Goal: Task Accomplishment & Management: Use online tool/utility

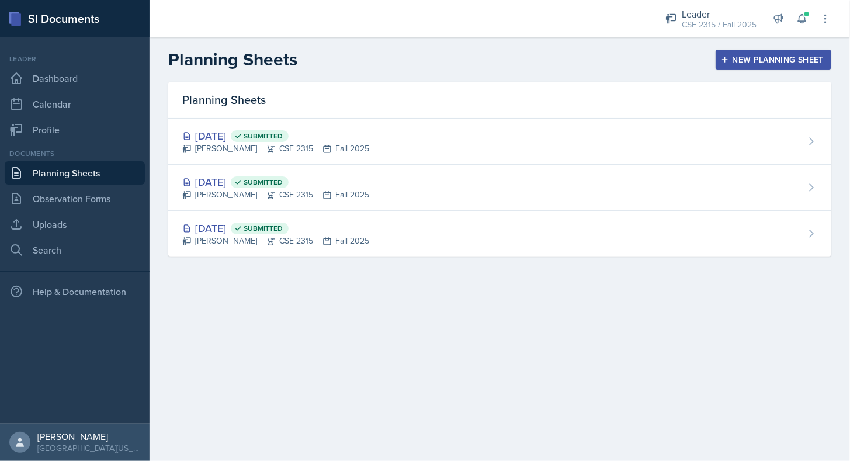
click at [730, 65] on button "New Planning Sheet" at bounding box center [774, 60] width 116 height 20
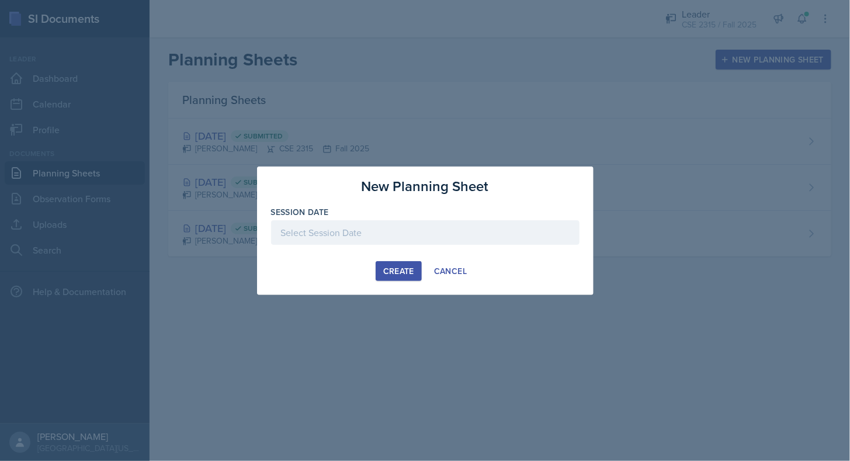
click at [472, 226] on div at bounding box center [425, 232] width 309 height 25
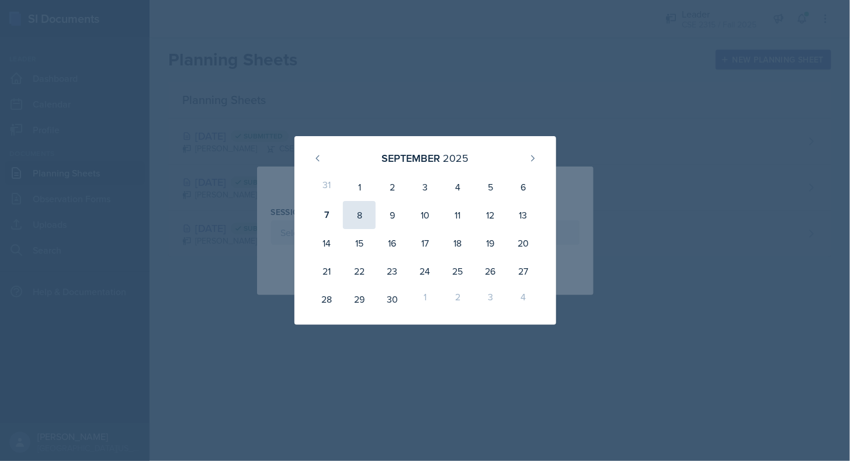
click at [357, 217] on div "8" at bounding box center [359, 215] width 33 height 28
type input "[DATE]"
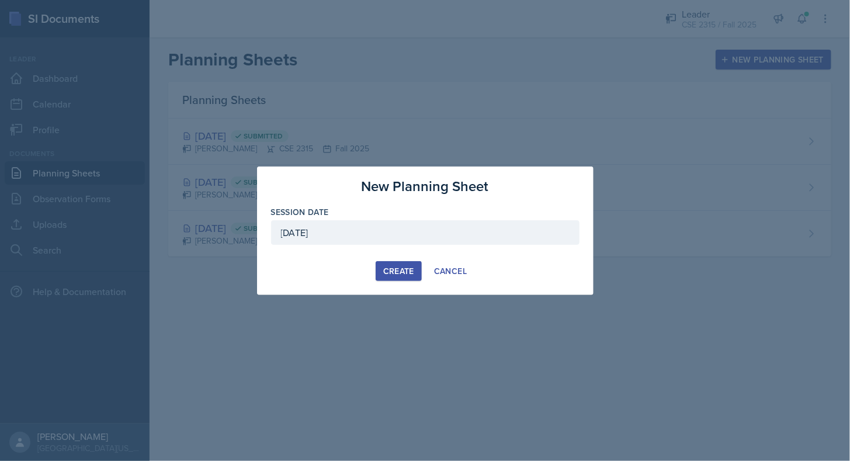
click at [393, 267] on div "Create" at bounding box center [398, 271] width 31 height 9
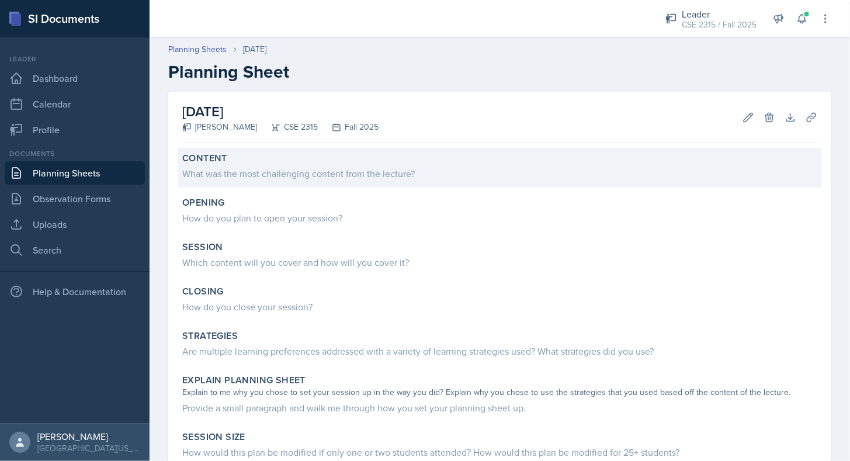
click at [288, 174] on div "What was the most challenging content from the lecture?" at bounding box center [499, 174] width 635 height 14
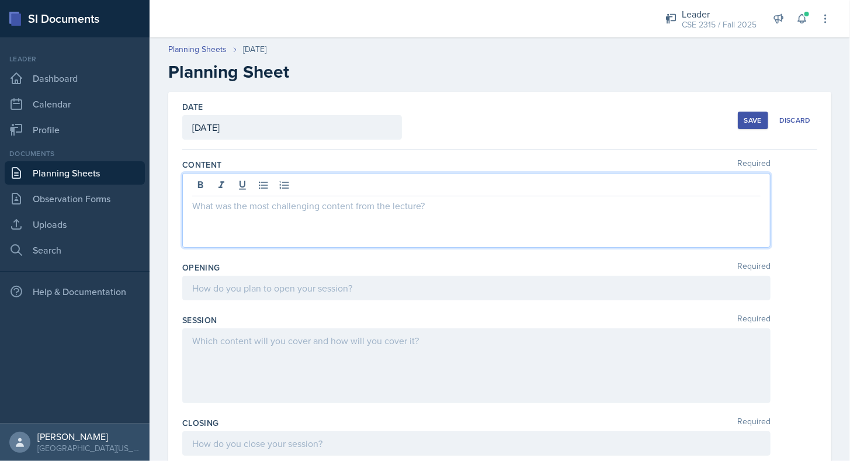
click at [285, 189] on div at bounding box center [476, 210] width 589 height 75
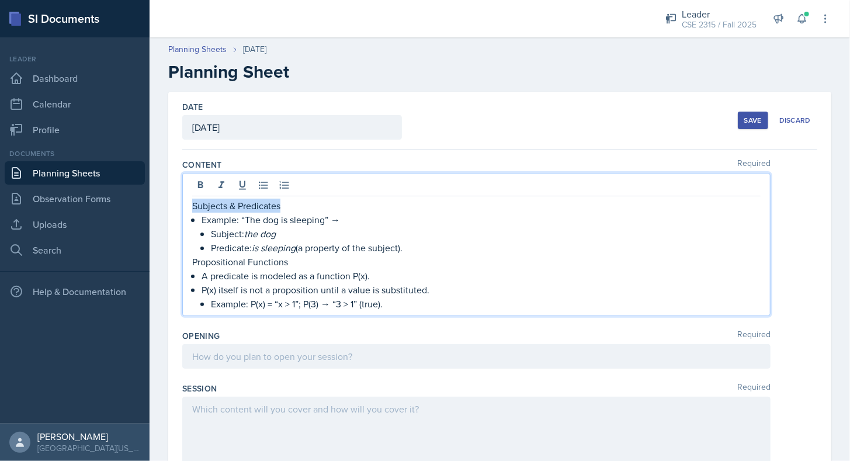
drag, startPoint x: 286, startPoint y: 205, endPoint x: 165, endPoint y: 205, distance: 120.4
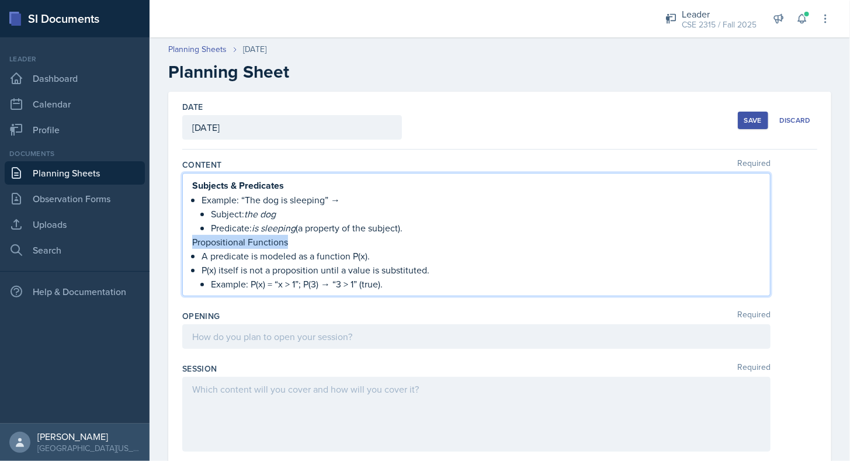
drag, startPoint x: 297, startPoint y: 235, endPoint x: 155, endPoint y: 243, distance: 142.8
click at [437, 235] on p "Propositional Functions" at bounding box center [476, 242] width 569 height 15
click at [428, 224] on p "Predicate: is sleeping (a property of the subject)." at bounding box center [486, 228] width 550 height 14
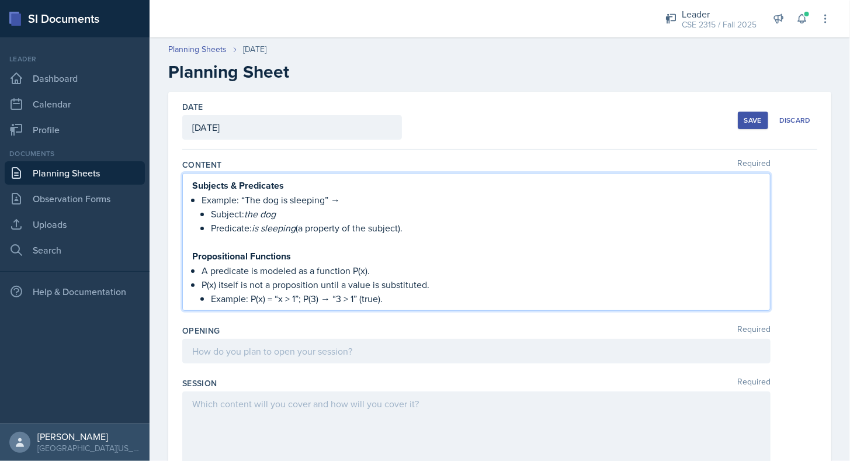
click at [415, 300] on p "Example: P(x) = “x > 1”; P(3) → “3 > 1” (true)." at bounding box center [486, 299] width 550 height 14
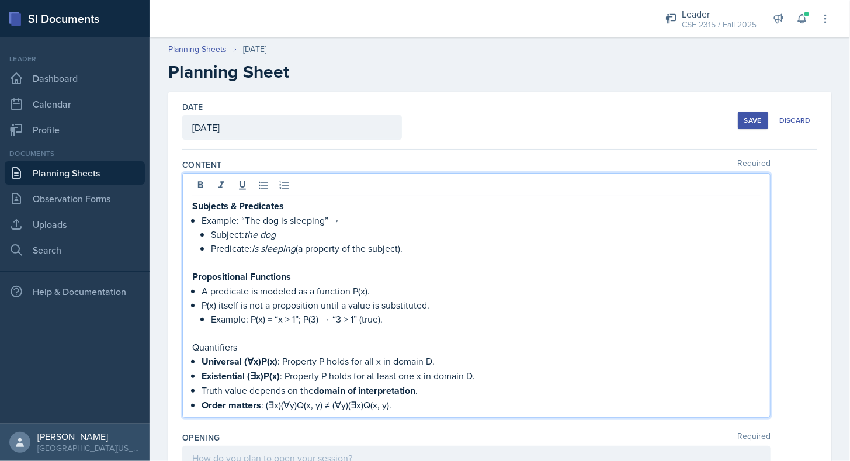
drag, startPoint x: 237, startPoint y: 345, endPoint x: 146, endPoint y: 353, distance: 91.5
click at [146, 353] on div "SI Documents Leader Dashboard Calendar Profile Documents Planning Sheets Observ…" at bounding box center [425, 230] width 850 height 461
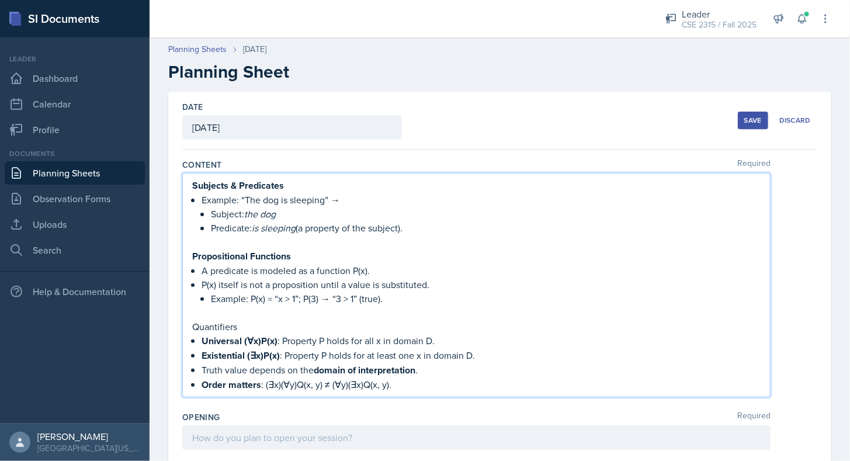
click at [260, 311] on p at bounding box center [476, 313] width 569 height 14
click at [246, 324] on p "Quantifiers" at bounding box center [476, 327] width 569 height 14
drag, startPoint x: 246, startPoint y: 324, endPoint x: 160, endPoint y: 324, distance: 85.9
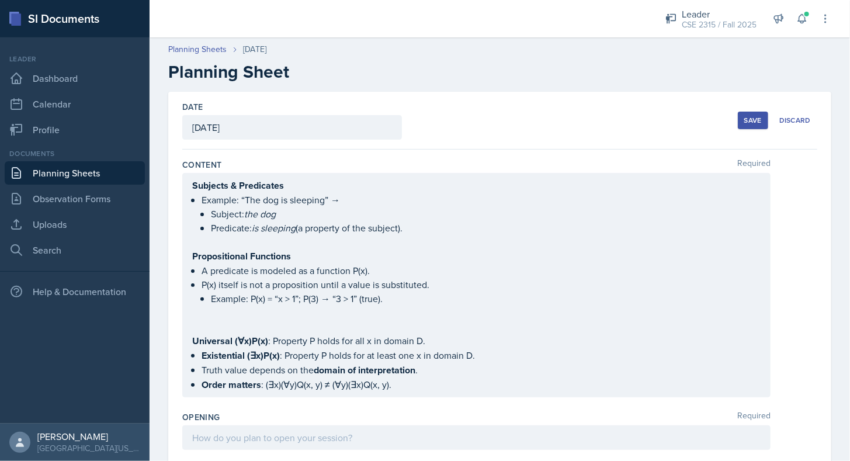
click at [202, 323] on div "Subjects & Predicates Example: “The dog is sleeping” → Subject: the dog Predica…" at bounding box center [476, 285] width 569 height 214
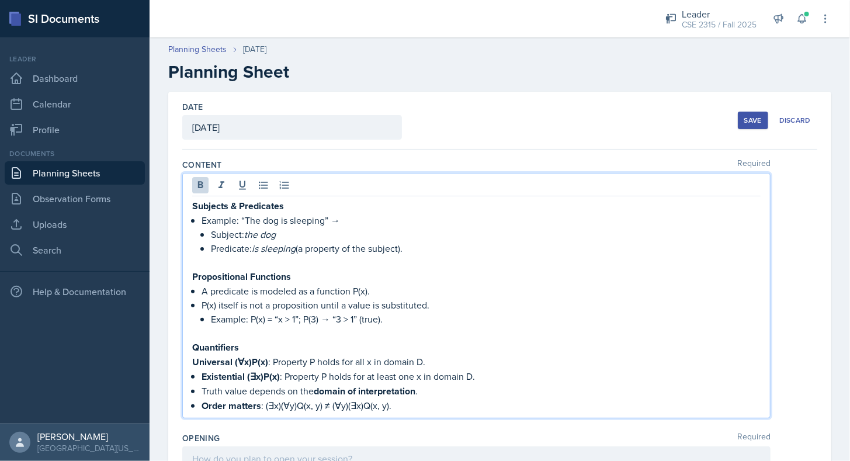
click at [407, 399] on p "Order matters : (∃x)(∀y)Q(x, y) ≠ (∀y)(∃x)Q(x, y)." at bounding box center [481, 406] width 559 height 15
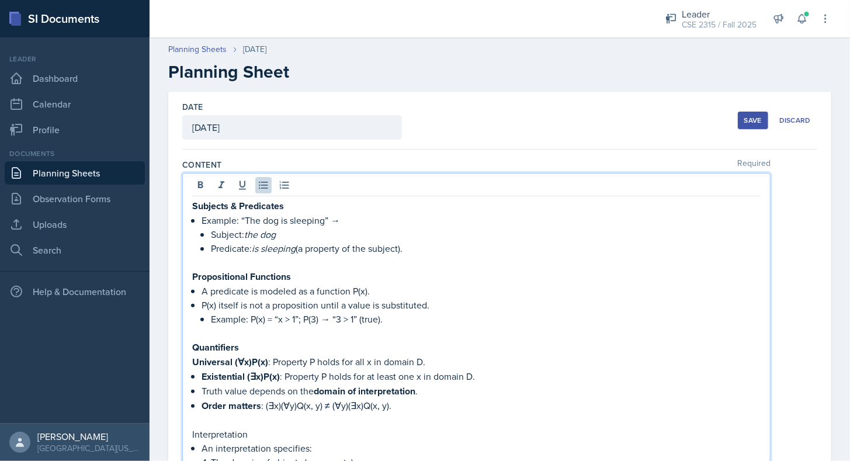
scroll to position [47, 0]
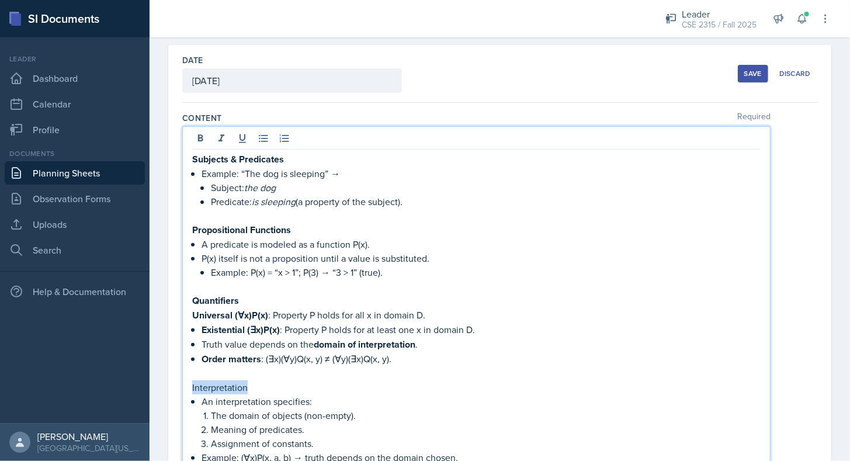
drag, startPoint x: 251, startPoint y: 385, endPoint x: 181, endPoint y: 382, distance: 70.2
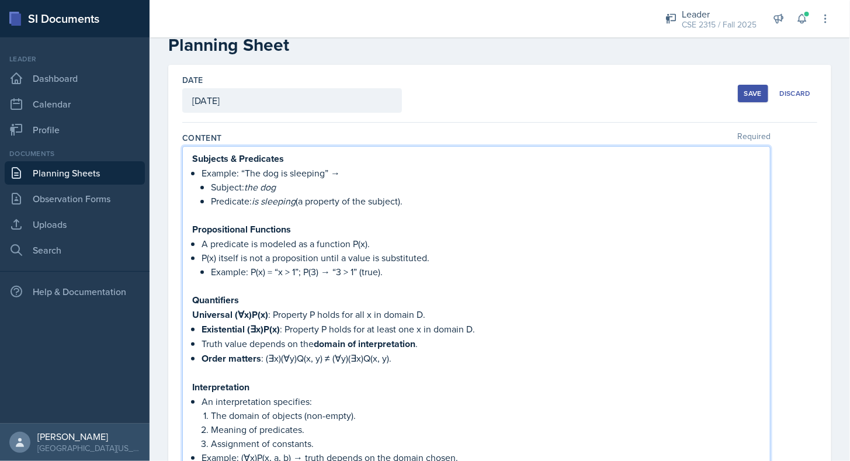
click at [247, 366] on p at bounding box center [476, 373] width 569 height 14
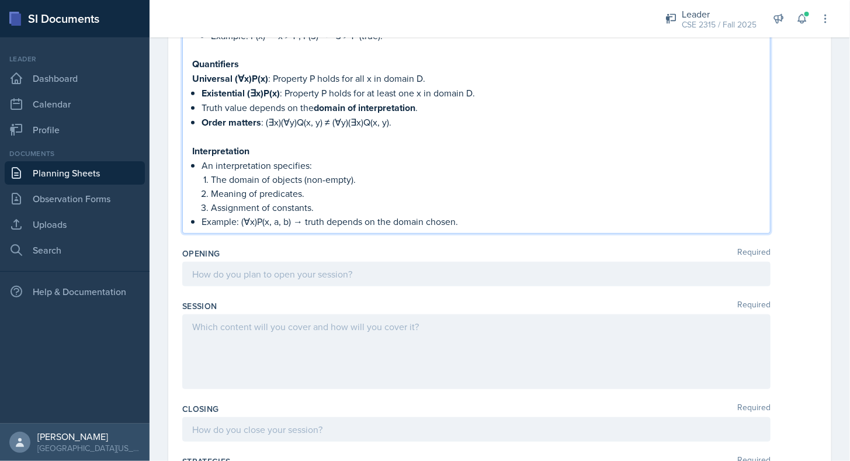
scroll to position [289, 0]
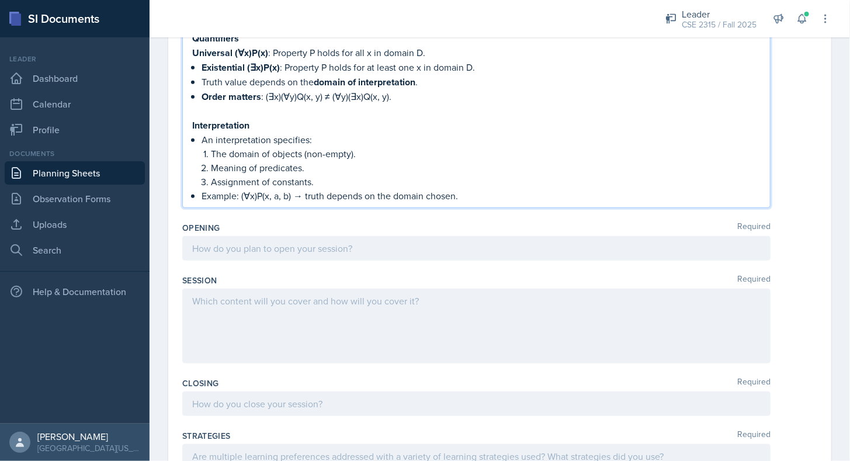
click at [485, 190] on p "Example: (∀x)P(x, a, b) → truth depends on the domain chosen." at bounding box center [481, 196] width 559 height 14
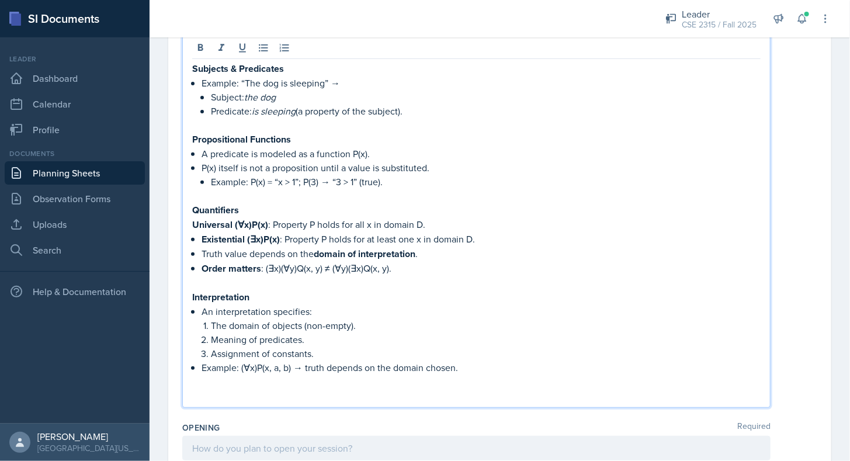
scroll to position [247, 0]
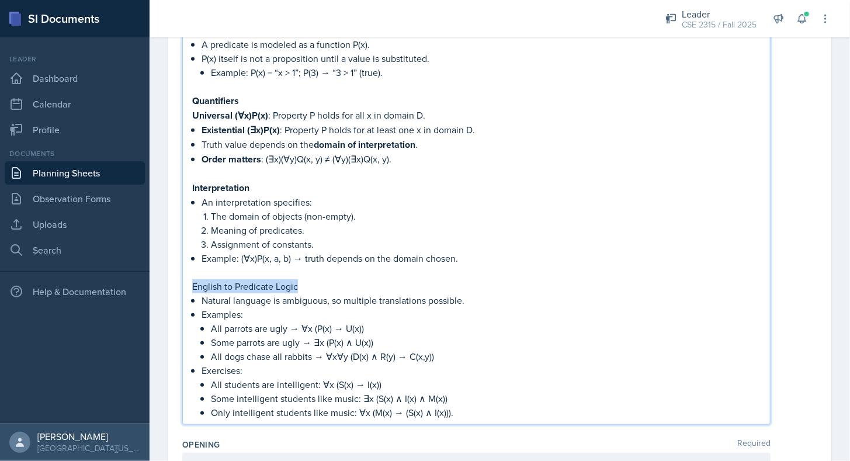
drag, startPoint x: 304, startPoint y: 285, endPoint x: 187, endPoint y: 282, distance: 116.9
click at [187, 282] on div "Subjects & Predicates Example: “The dog is sleeping” → Subject: the dog Predica…" at bounding box center [476, 175] width 589 height 499
drag, startPoint x: 307, startPoint y: 276, endPoint x: 185, endPoint y: 271, distance: 121.7
click at [185, 271] on div "Subjects & Predicates Example: “The dog is sleeping” → Subject: the dog Predica…" at bounding box center [476, 175] width 589 height 499
click at [460, 421] on div "Content Required Subjects & Predicates Example: “The dog is sleeping” → Subject…" at bounding box center [499, 171] width 635 height 527
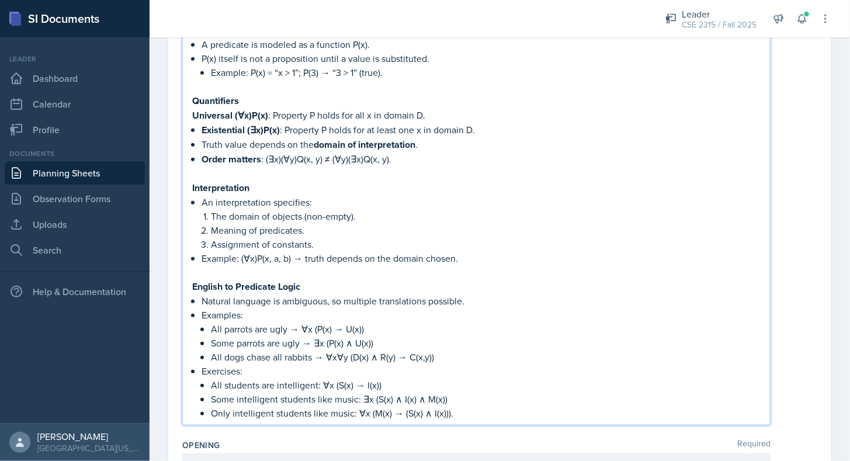
click at [470, 408] on p "Only intelligent students like music: ∀x (M(x) → (S(x) ∧ I(x)))." at bounding box center [486, 413] width 550 height 14
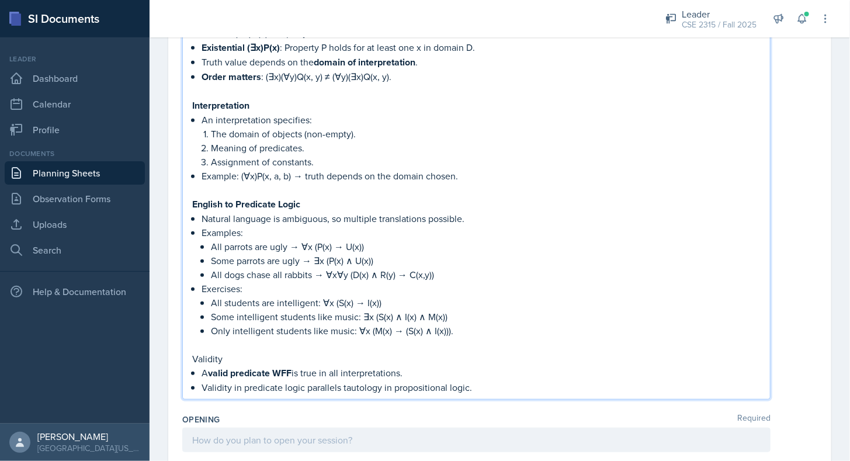
scroll to position [330, 0]
drag, startPoint x: 229, startPoint y: 345, endPoint x: 180, endPoint y: 348, distance: 49.2
click at [180, 348] on div "Date [DATE] [DATE] 31 1 2 3 4 5 6 7 8 9 10 11 12 13 14 15 16 17 18 19 20 21 22 …" at bounding box center [499, 364] width 663 height 1204
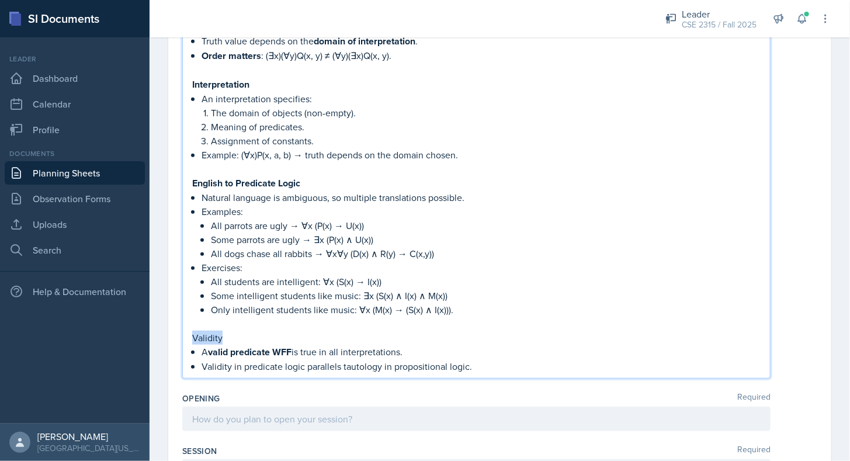
scroll to position [310, 0]
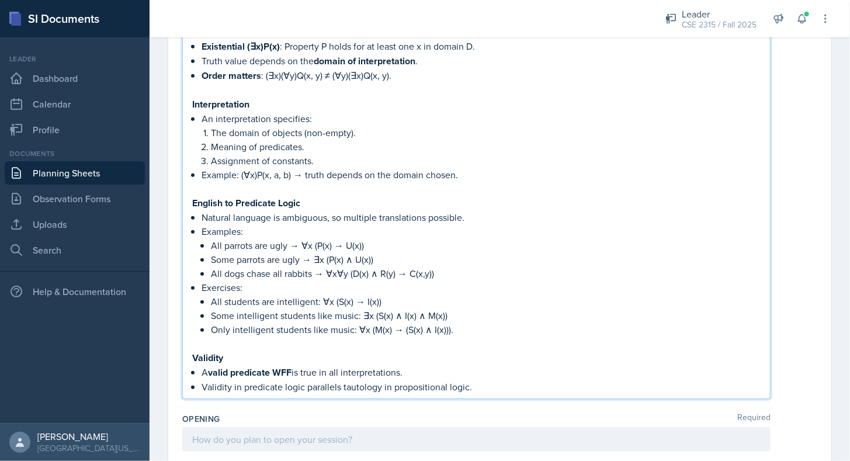
click at [200, 337] on p at bounding box center [476, 344] width 569 height 14
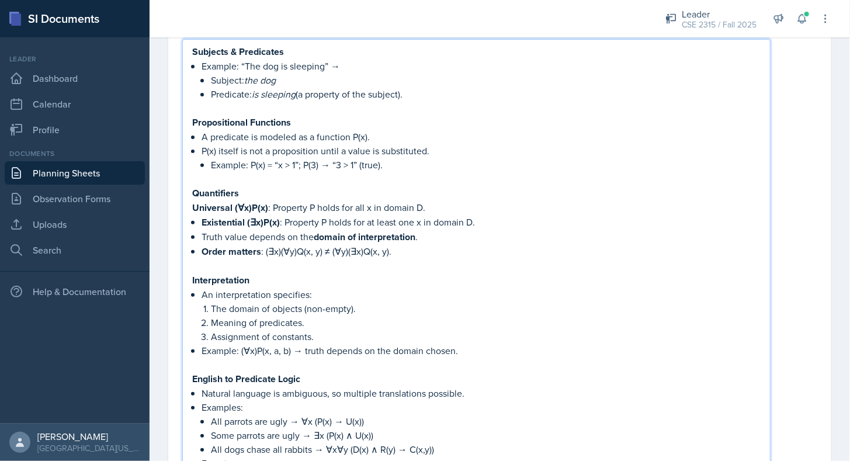
scroll to position [131, 0]
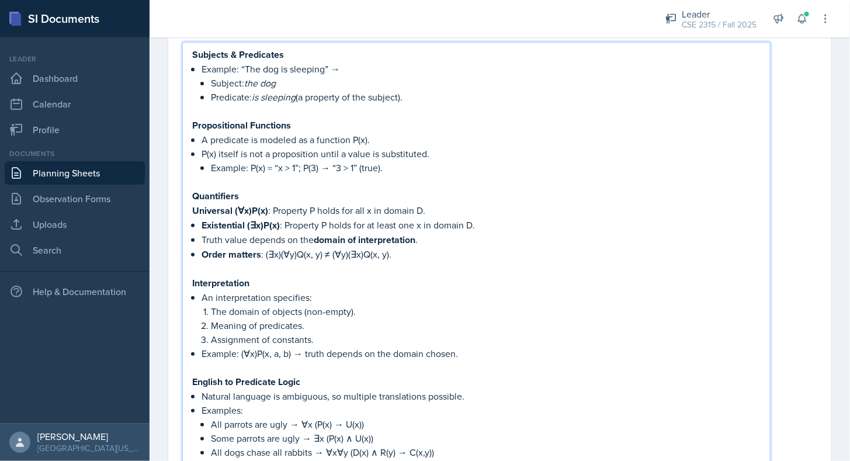
click at [194, 200] on strong "Quantifiers" at bounding box center [215, 195] width 47 height 13
click at [194, 210] on strong "Universal (∀x)P(x)" at bounding box center [230, 210] width 76 height 13
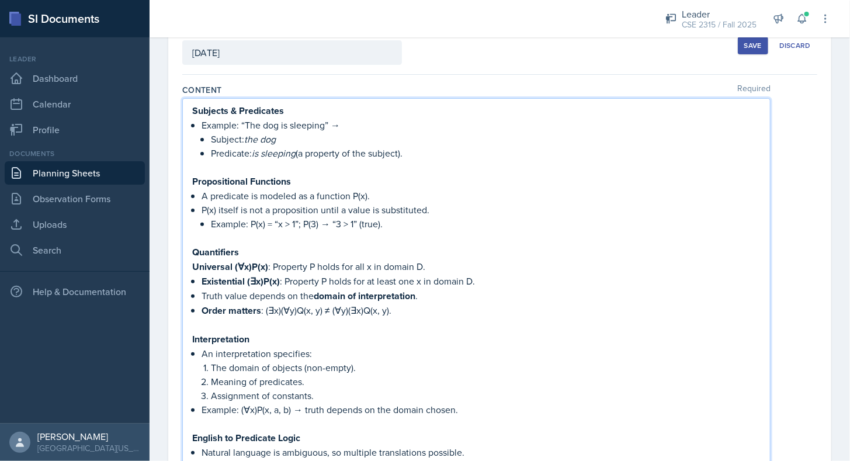
scroll to position [97, 0]
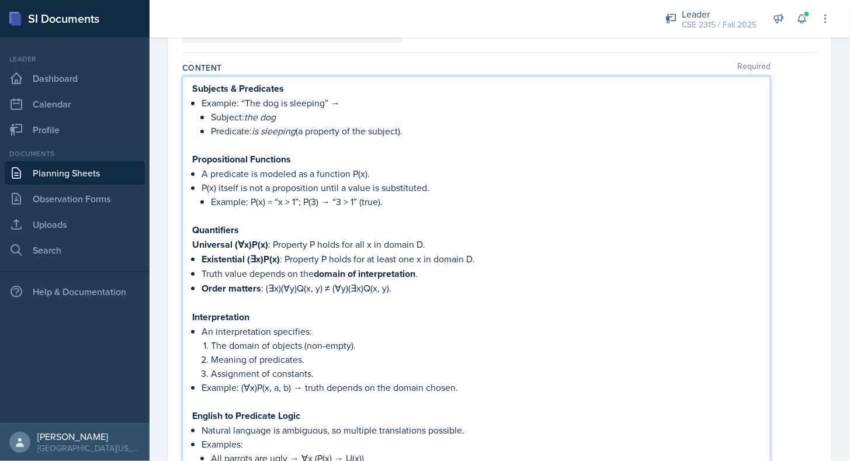
click at [345, 76] on div "Subjects & Predicates Example: “The dog is sleeping” → Subject: the dog Predica…" at bounding box center [476, 344] width 589 height 536
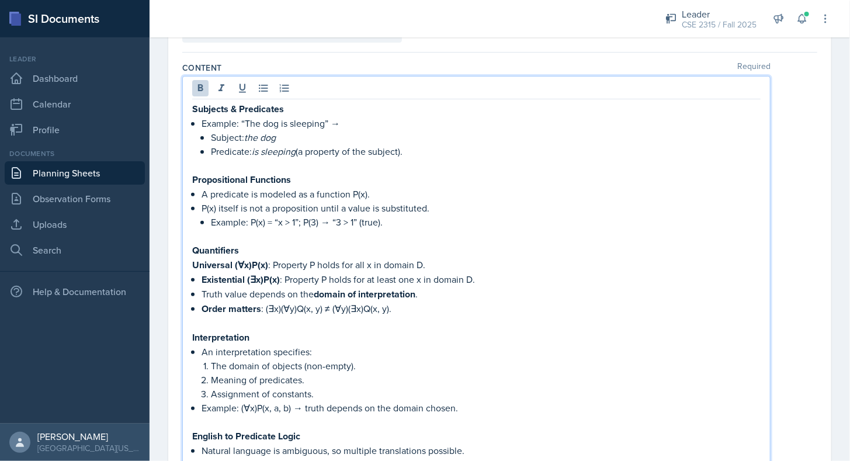
scroll to position [117, 0]
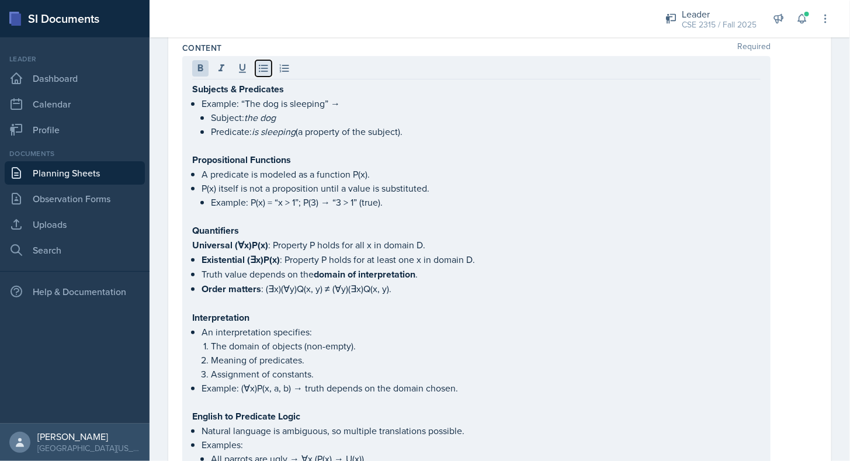
click at [262, 69] on icon at bounding box center [264, 69] width 12 height 12
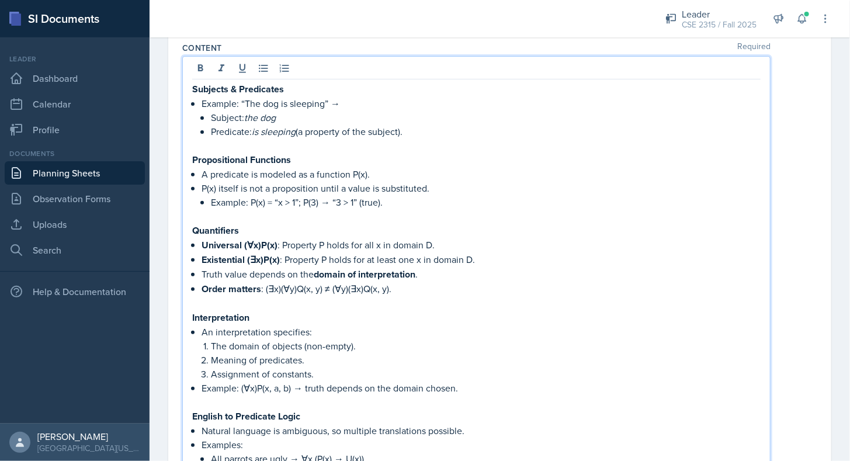
click at [305, 219] on p at bounding box center [476, 216] width 569 height 14
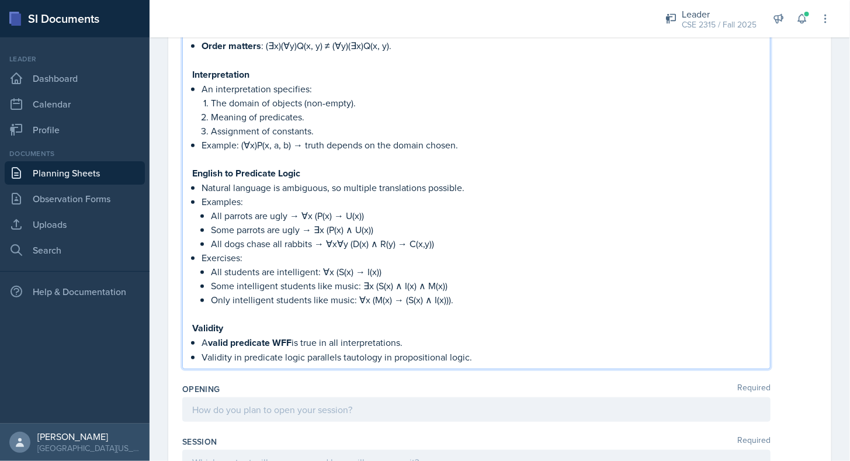
scroll to position [364, 0]
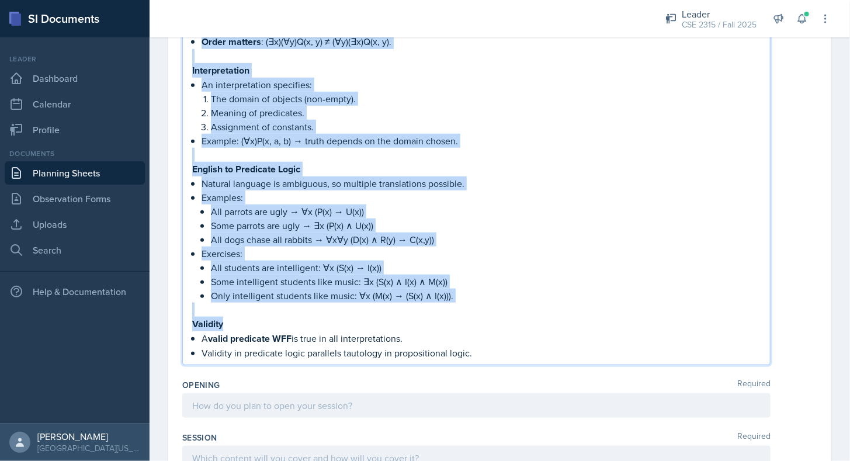
click at [330, 219] on p "Some parrots are ugly → ∃x (P(x) ∧ U(x))" at bounding box center [486, 226] width 550 height 14
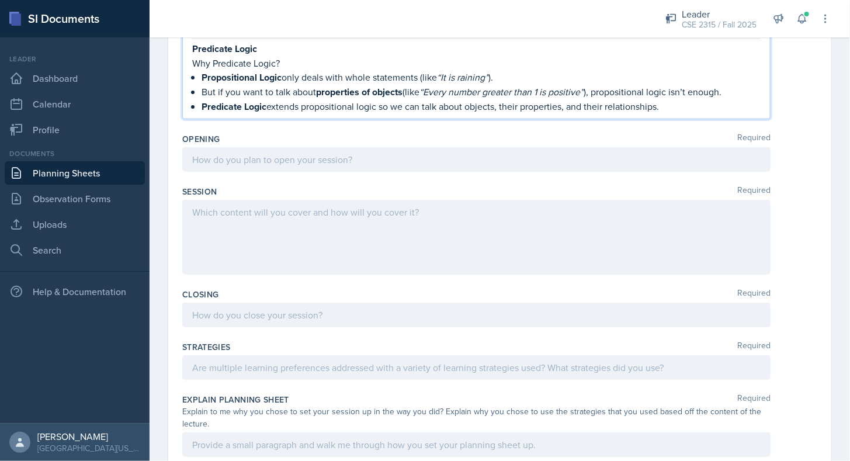
scroll to position [2, 0]
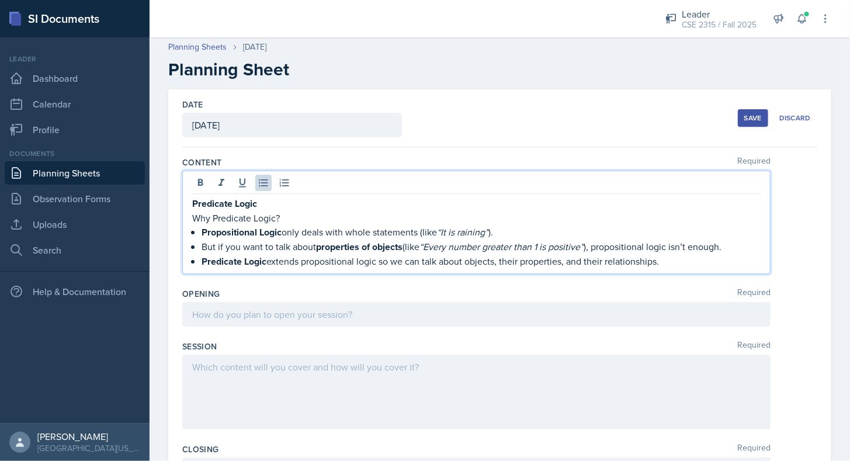
click at [274, 200] on p "Predicate Logic" at bounding box center [476, 203] width 569 height 15
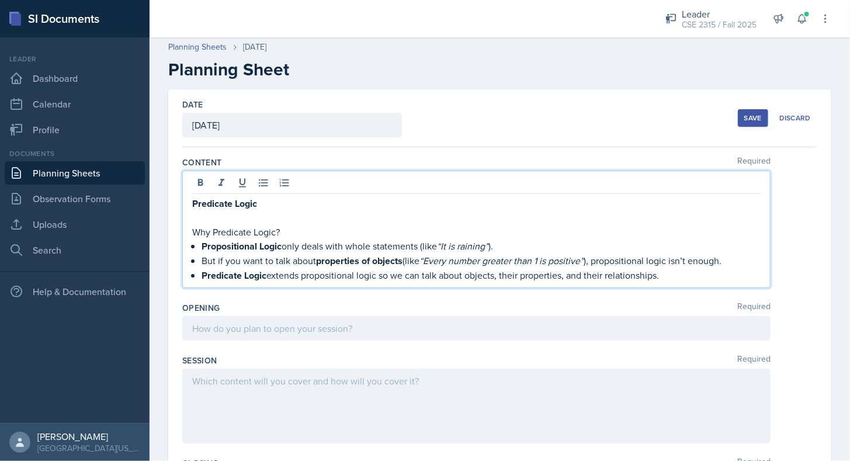
click at [679, 271] on p "Predicate Logic extends propositional logic so we can talk about objects, their…" at bounding box center [481, 275] width 559 height 15
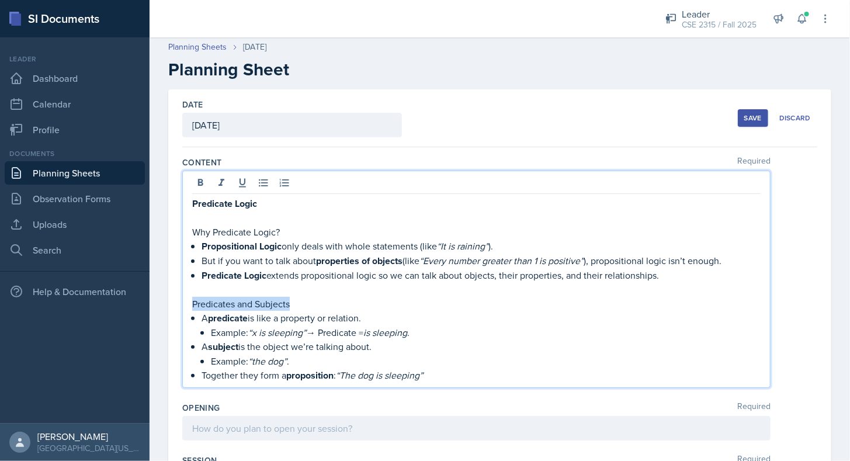
drag, startPoint x: 305, startPoint y: 299, endPoint x: 189, endPoint y: 297, distance: 116.3
click at [189, 297] on div "Predicate Logic Why Predicate Logic? Propositional Logic only deals with whole …" at bounding box center [476, 279] width 589 height 217
click at [210, 286] on p at bounding box center [476, 290] width 569 height 14
click at [275, 245] on strong "Propositional Logic" at bounding box center [242, 246] width 80 height 13
drag, startPoint x: 281, startPoint y: 229, endPoint x: 177, endPoint y: 226, distance: 104.7
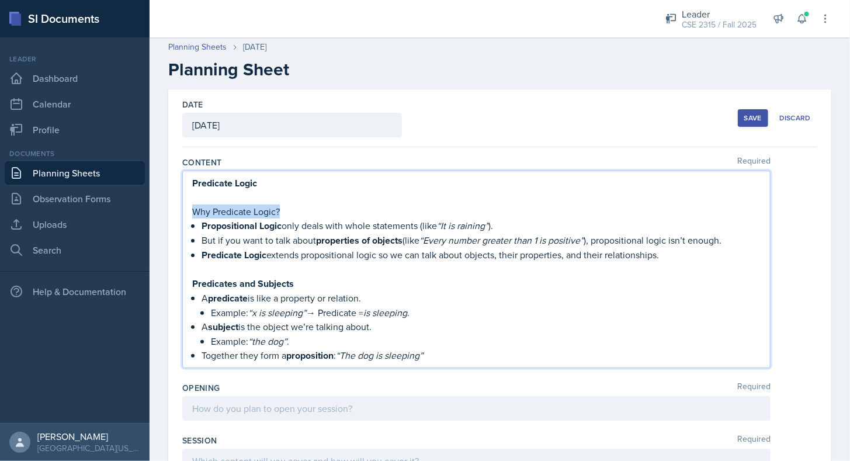
scroll to position [0, 0]
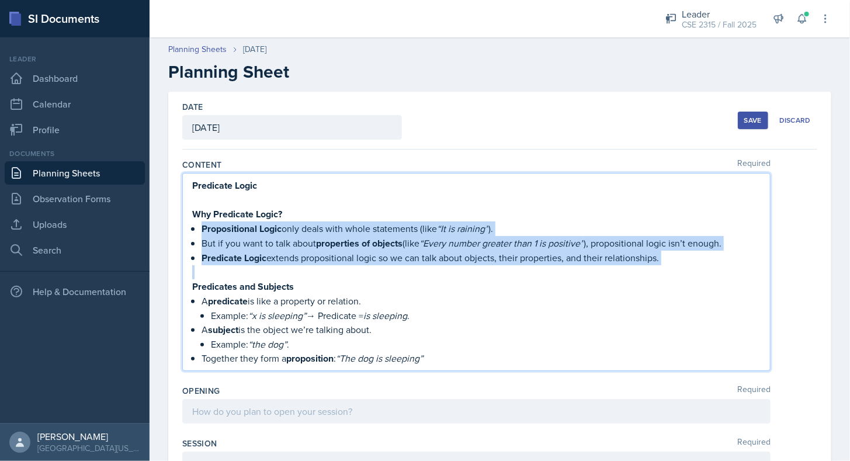
drag, startPoint x: 194, startPoint y: 222, endPoint x: 620, endPoint y: 271, distance: 428.9
click at [620, 271] on div "Predicate Logic Why Predicate Logic? Propositional Logic only deals with whole …" at bounding box center [476, 272] width 569 height 188
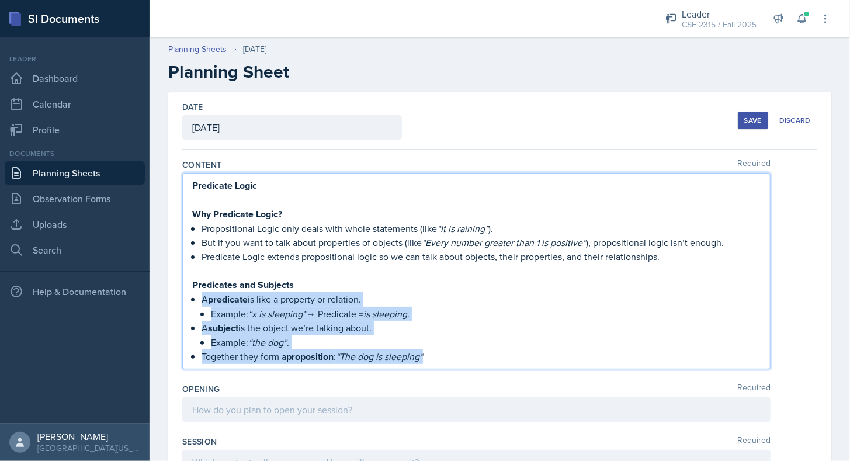
drag, startPoint x: 202, startPoint y: 299, endPoint x: 476, endPoint y: 382, distance: 286.0
click at [465, 351] on p "Together they form a proposition: “The dog is sleeping”" at bounding box center [481, 355] width 559 height 14
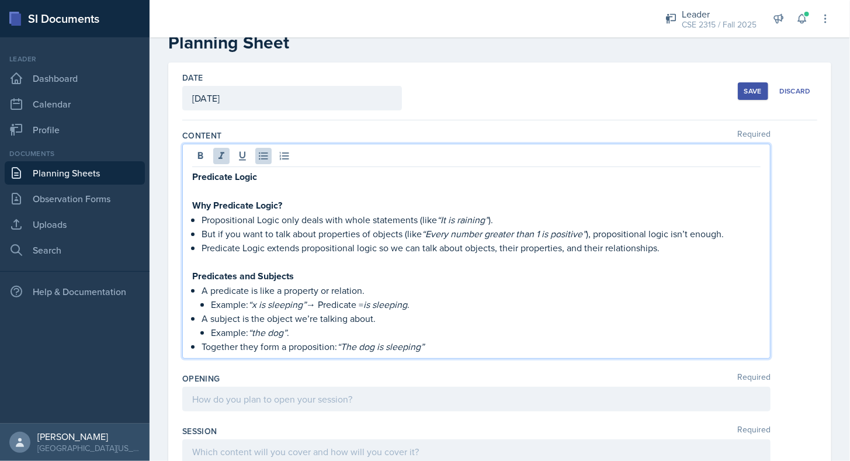
scroll to position [49, 0]
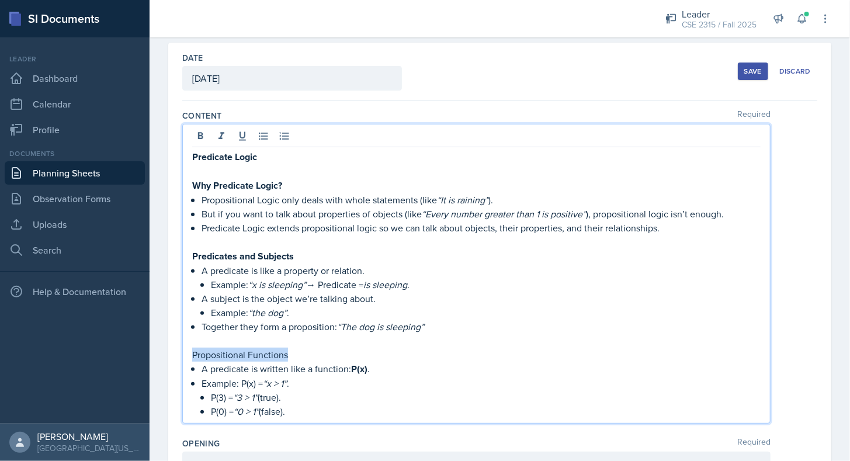
drag, startPoint x: 299, startPoint y: 350, endPoint x: 180, endPoint y: 348, distance: 119.2
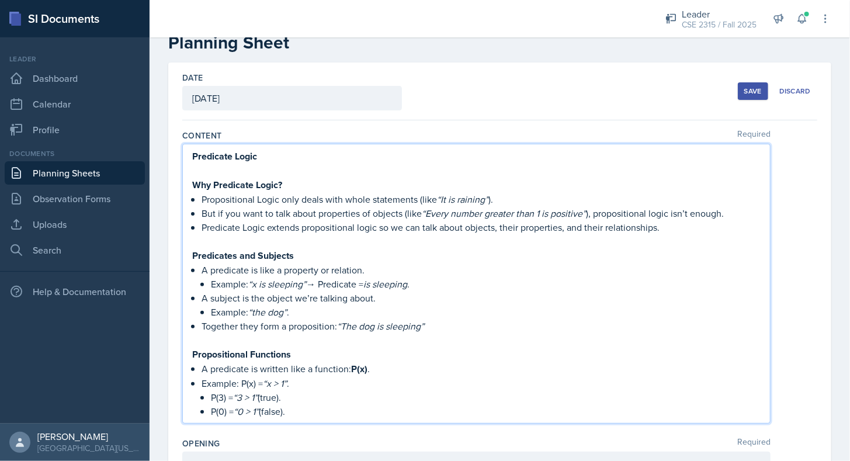
click at [206, 335] on p at bounding box center [476, 340] width 569 height 14
click at [321, 404] on p "P(0) = “0 > 1” (false)." at bounding box center [486, 411] width 550 height 14
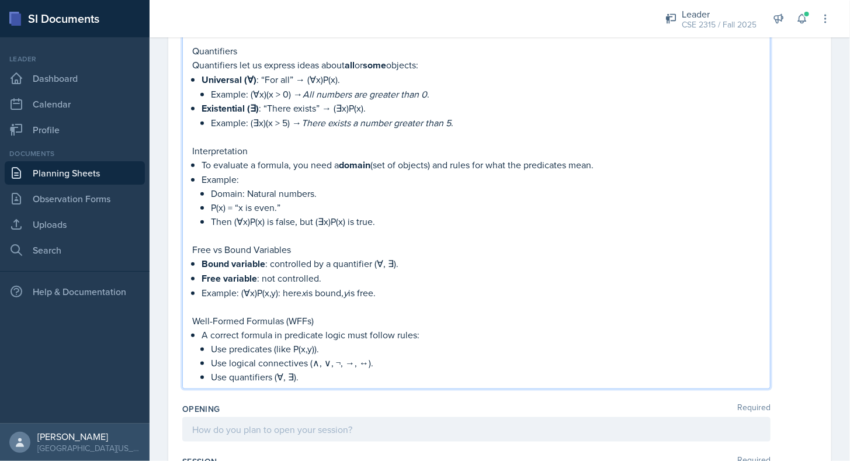
scroll to position [439, 0]
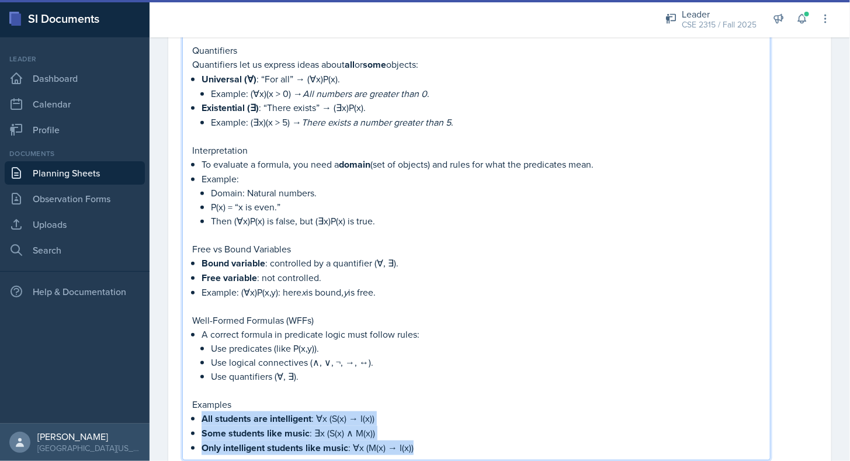
drag, startPoint x: 425, startPoint y: 440, endPoint x: 198, endPoint y: 414, distance: 228.2
click at [198, 414] on div "Predicate Logic Why Predicate Logic? Propositional Logic only deals with whole …" at bounding box center [476, 108] width 569 height 696
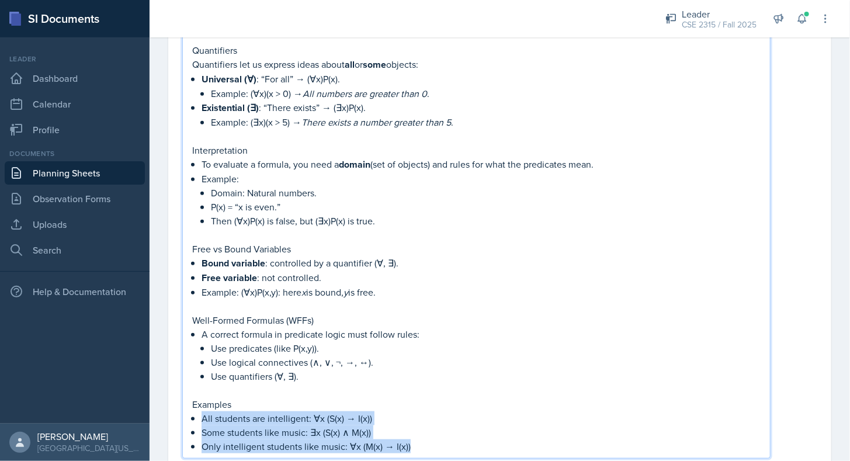
drag, startPoint x: 396, startPoint y: 283, endPoint x: 181, endPoint y: 240, distance: 219.4
click at [181, 240] on div "Date [DATE] [DATE] 31 1 2 3 4 5 6 7 8 9 10 11 12 13 14 15 16 17 18 19 20 21 22 …" at bounding box center [499, 339] width 663 height 1373
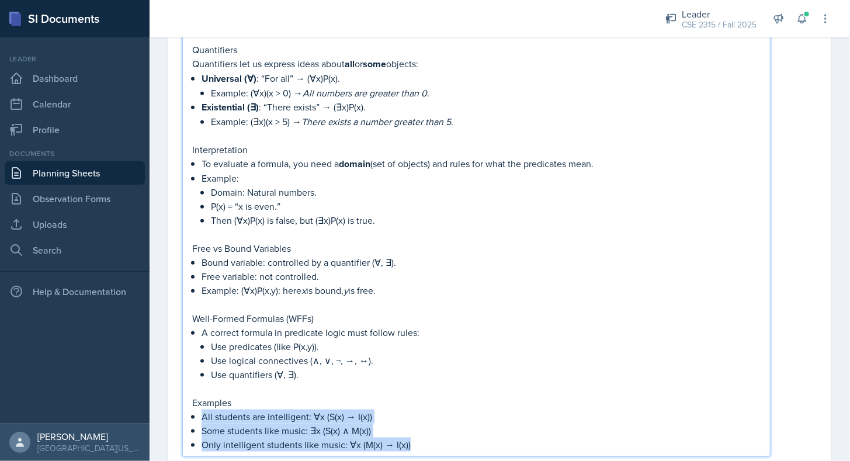
click at [340, 255] on p "Bound variable: controlled by a quantifier (∀, ∃)." at bounding box center [481, 262] width 559 height 14
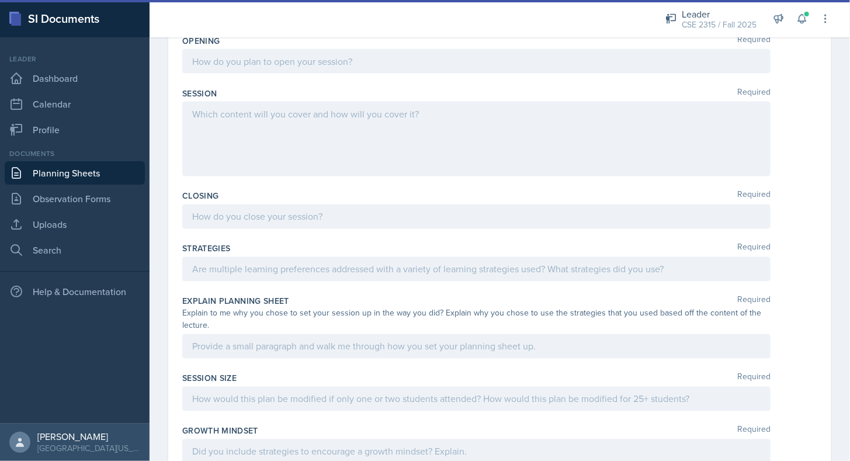
scroll to position [876, 0]
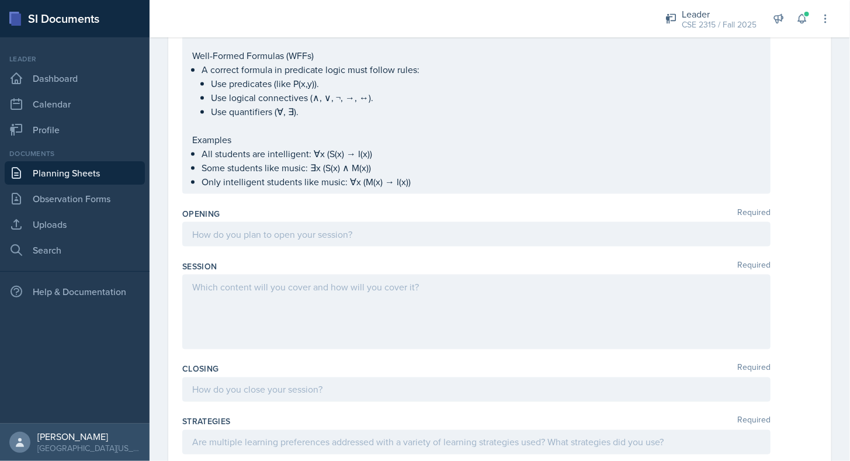
click at [302, 208] on div "Opening Required" at bounding box center [499, 214] width 635 height 12
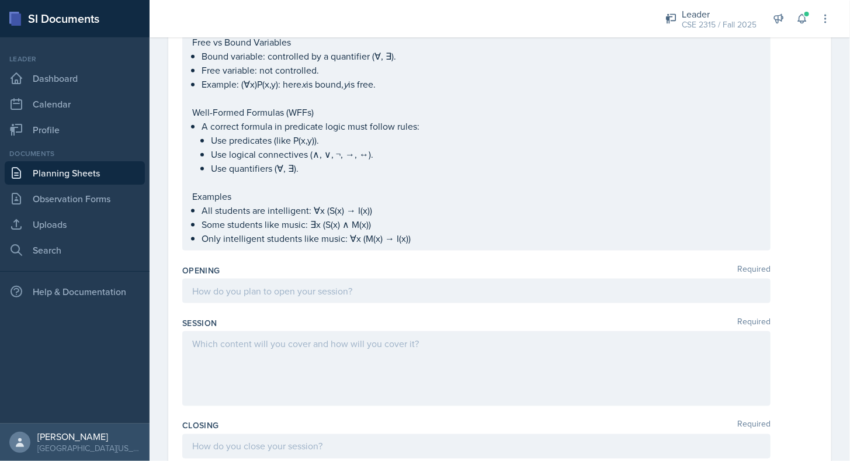
scroll to position [629, 0]
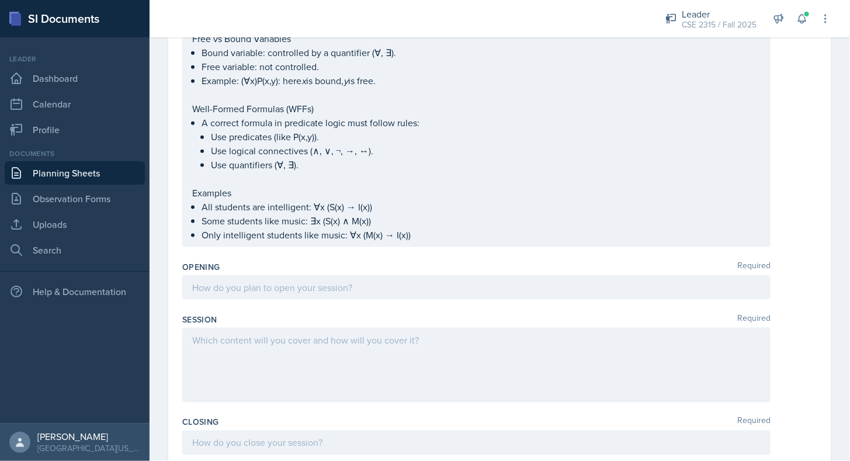
click at [269, 275] on div at bounding box center [476, 287] width 589 height 25
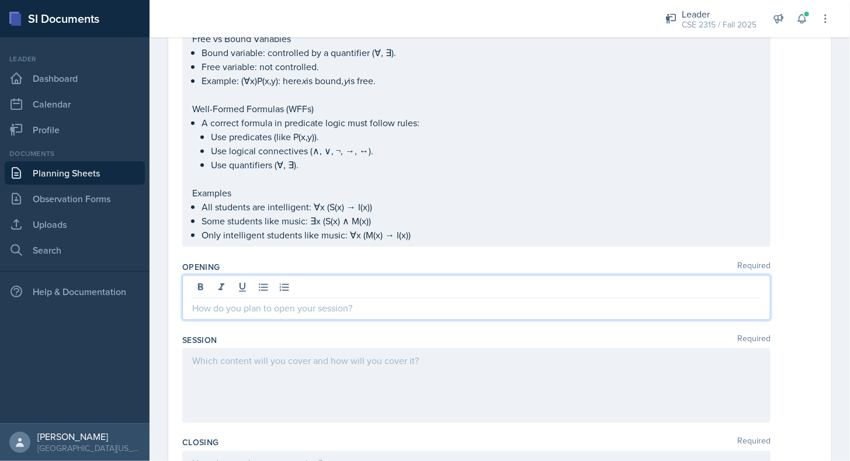
scroll to position [649, 0]
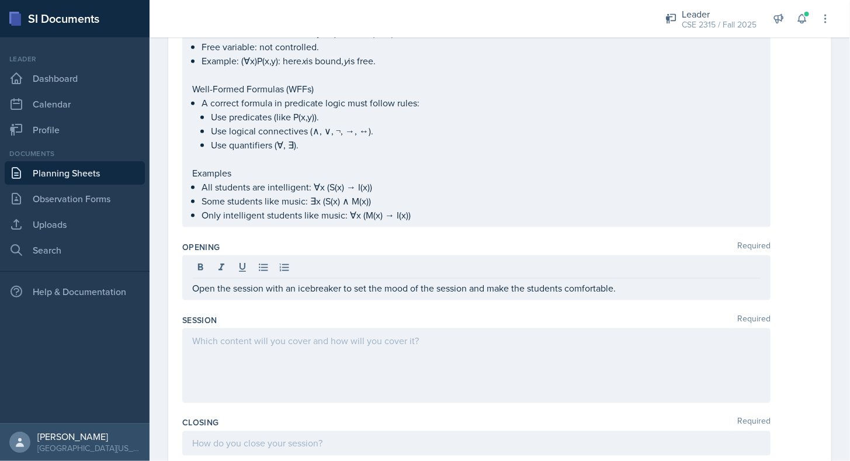
click at [395, 343] on div at bounding box center [476, 365] width 589 height 75
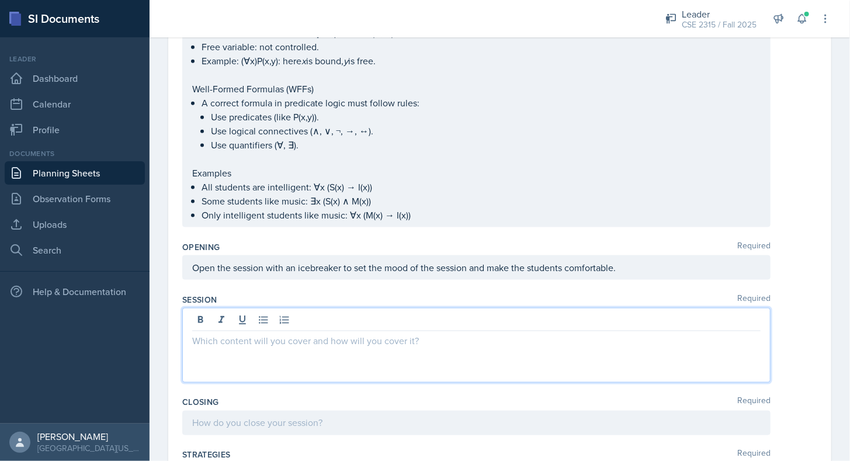
scroll to position [669, 0]
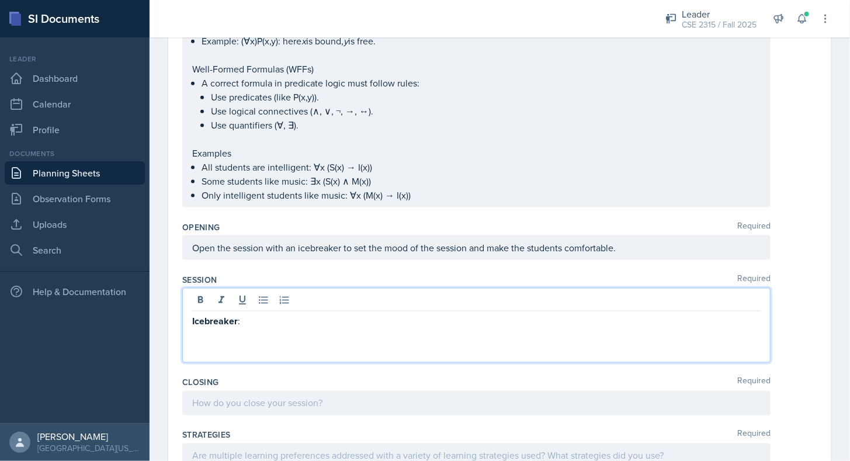
click at [428, 188] on p "Only intelligent students like music: ∀x (M(x) → I(x))" at bounding box center [481, 195] width 559 height 14
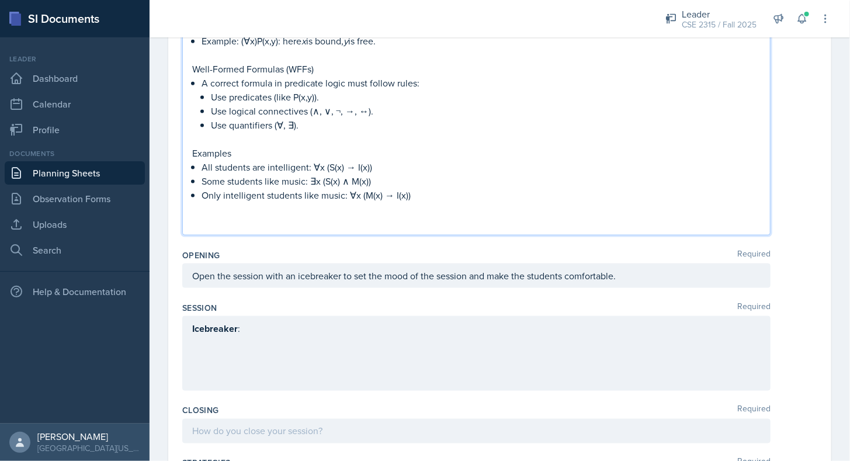
scroll to position [762, 0]
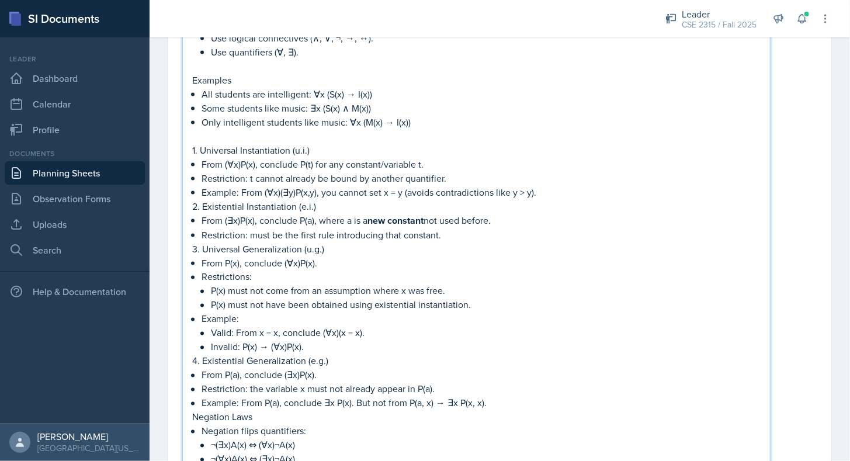
click at [330, 199] on p "2. Existential Instantiation (e.i.)" at bounding box center [476, 206] width 569 height 14
click at [559, 185] on p "Example: From (∀x)(∃y)P(x,y), you cannot set x = y (avoids contradictions like …" at bounding box center [481, 192] width 559 height 14
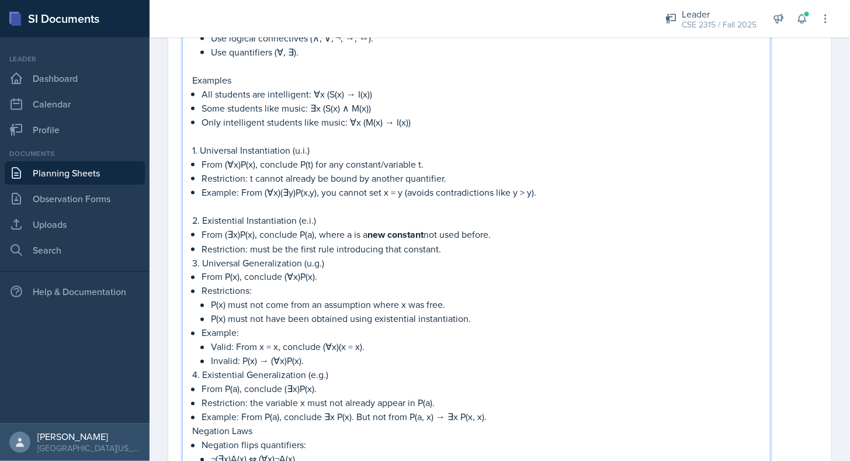
click at [461, 245] on p "Restriction: must be the first rule introducing that constant." at bounding box center [481, 249] width 559 height 14
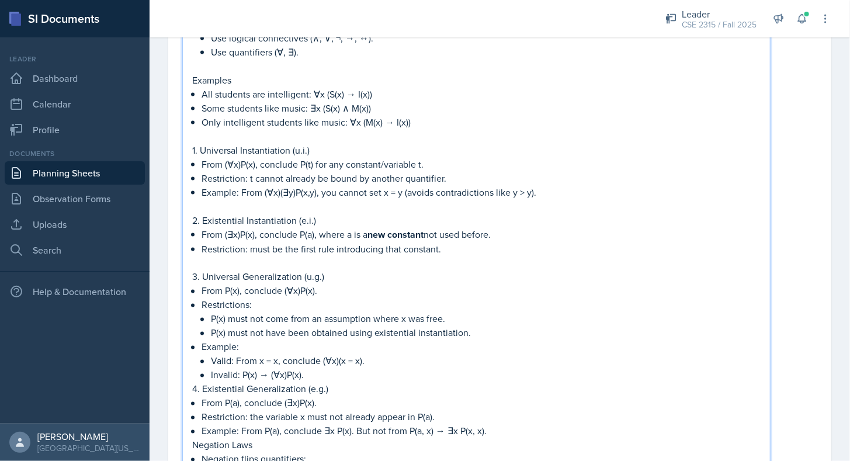
scroll to position [807, 0]
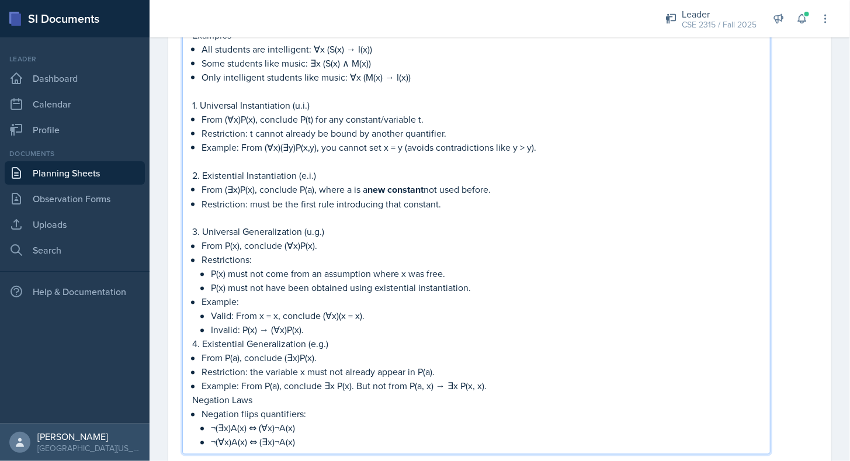
click at [324, 327] on p "Invalid: P(x) → (∀x)P(x)." at bounding box center [486, 330] width 550 height 14
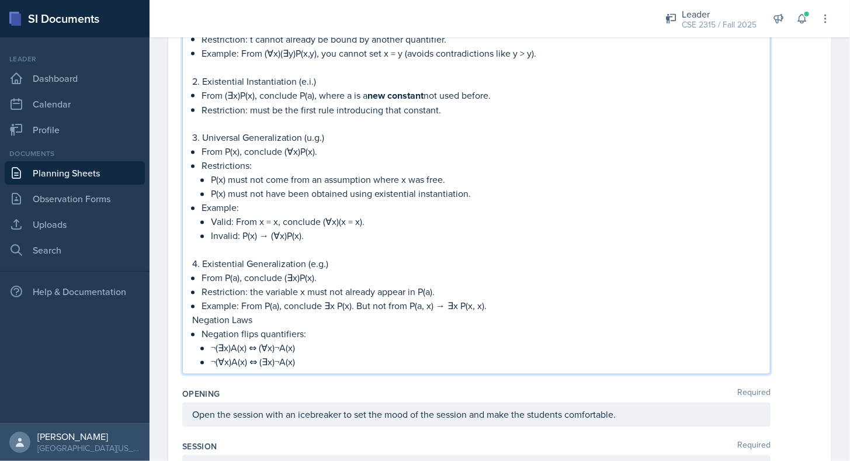
scroll to position [902, 0]
click at [494, 303] on p "Example: From P(a), conclude ∃x P(x). But not from P(a, x) → ∃x P(x, x)." at bounding box center [481, 305] width 559 height 14
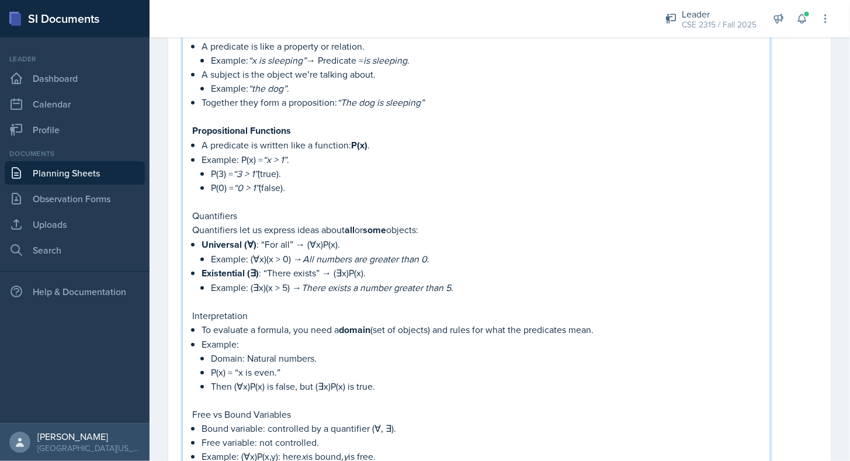
scroll to position [0, 0]
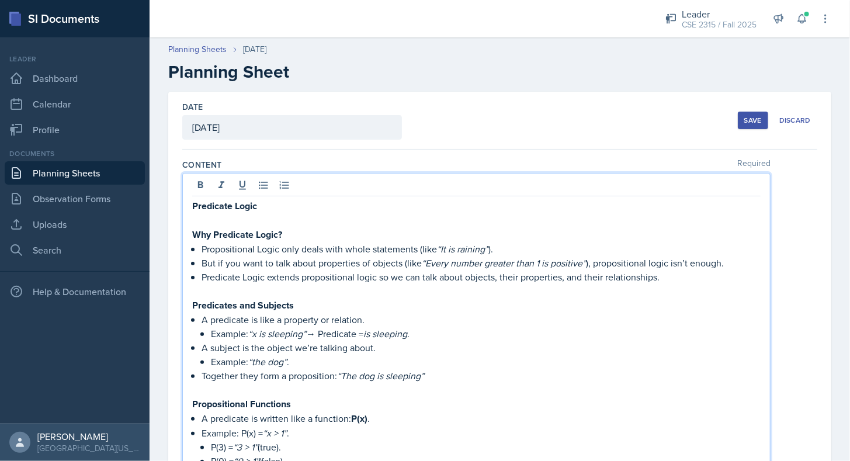
click at [428, 331] on p "Example: “x is sleeping” → Predicate = is sleeping ." at bounding box center [486, 334] width 550 height 14
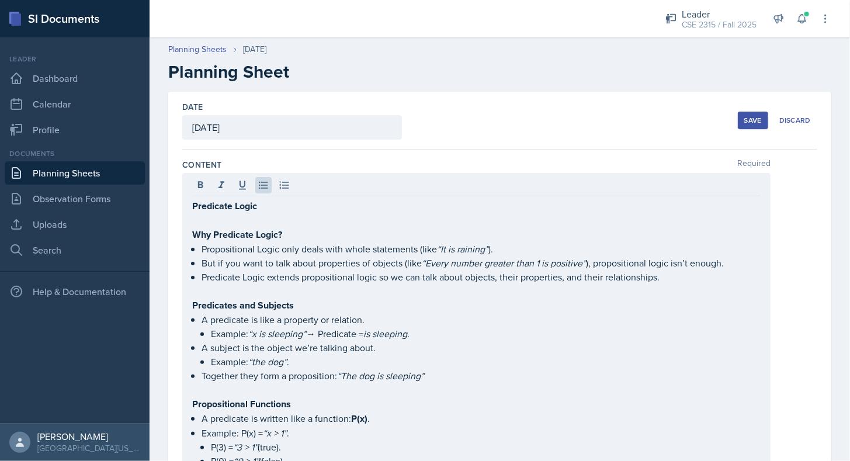
click at [447, 167] on div "Content Required" at bounding box center [499, 165] width 635 height 12
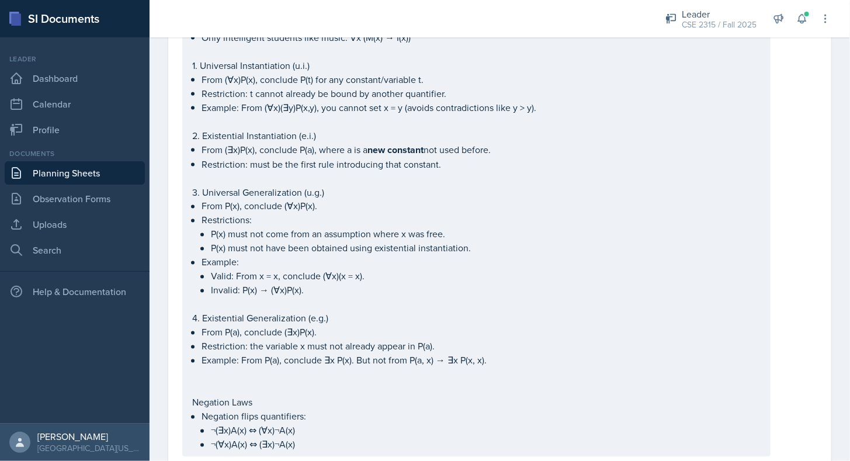
scroll to position [759, 0]
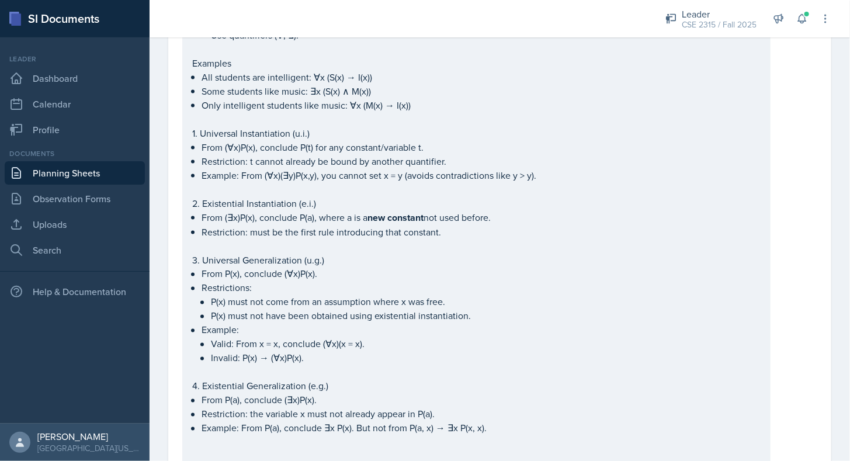
drag, startPoint x: 189, startPoint y: 130, endPoint x: 307, endPoint y: 306, distance: 211.5
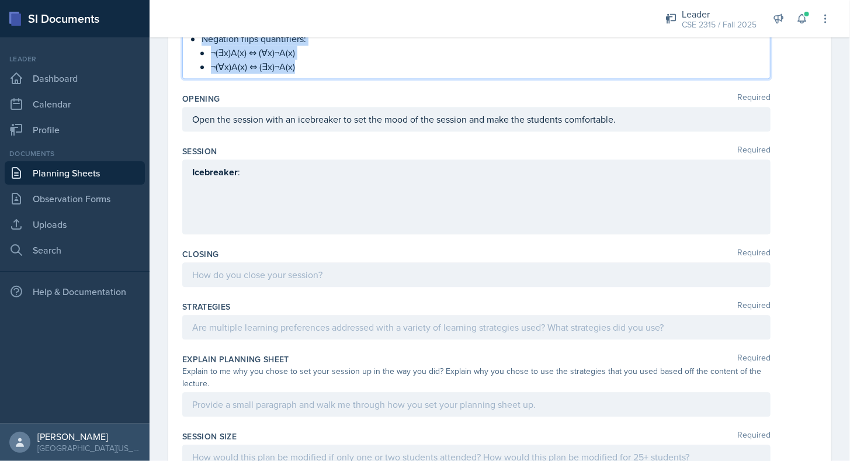
drag, startPoint x: 192, startPoint y: 128, endPoint x: 325, endPoint y: 125, distance: 133.3
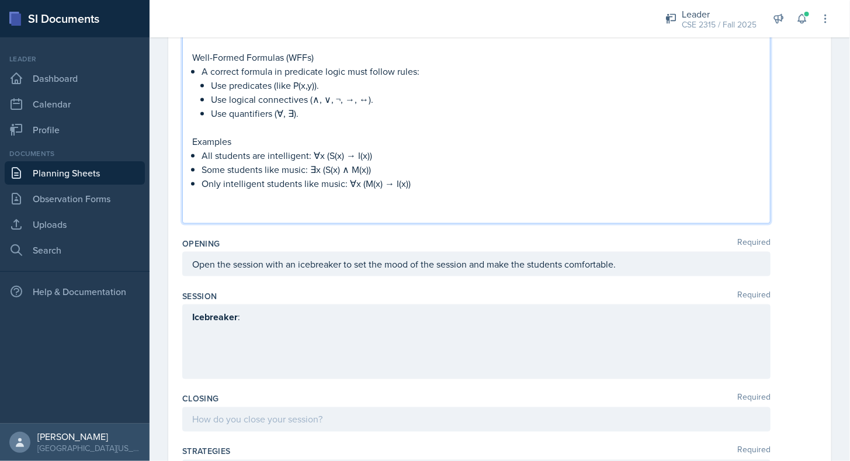
scroll to position [721, 0]
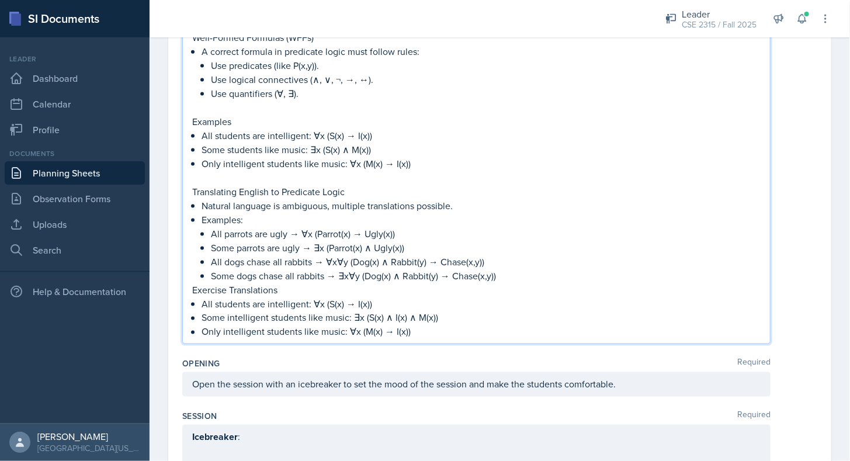
click at [489, 269] on p "Some dogs chase all rabbits → ∃x∀y (Dog(x) ∧ Rabbit(y) → Chase(x,y))" at bounding box center [486, 276] width 550 height 14
click at [506, 272] on p "Some dogs chase all rabbits → ∃x∀y (Dog(x) ∧ Rabbit(y) → Chase(x,y))" at bounding box center [486, 276] width 550 height 14
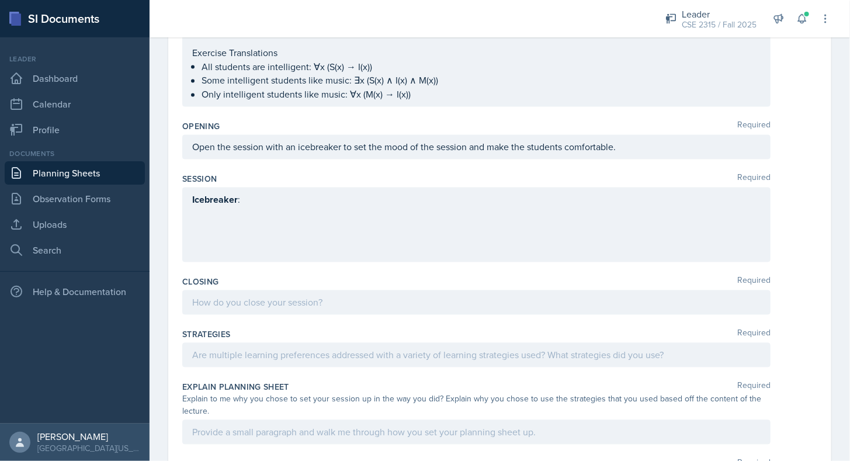
scroll to position [971, 0]
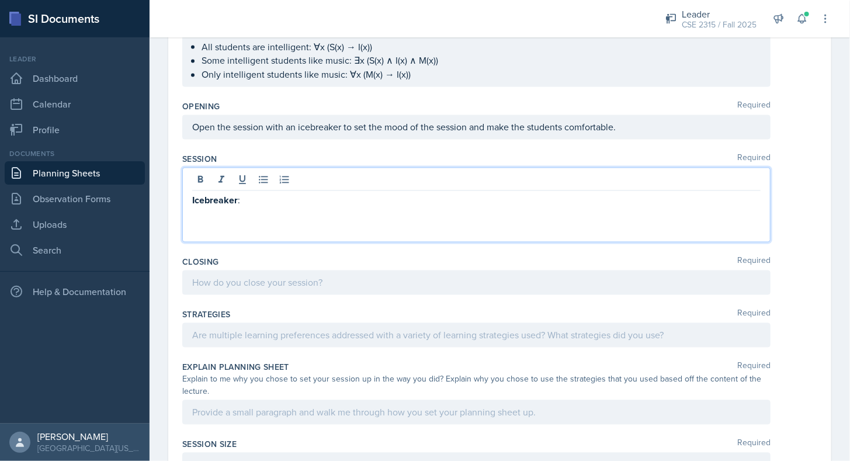
click at [262, 196] on p "Icebreaker :" at bounding box center [476, 200] width 569 height 15
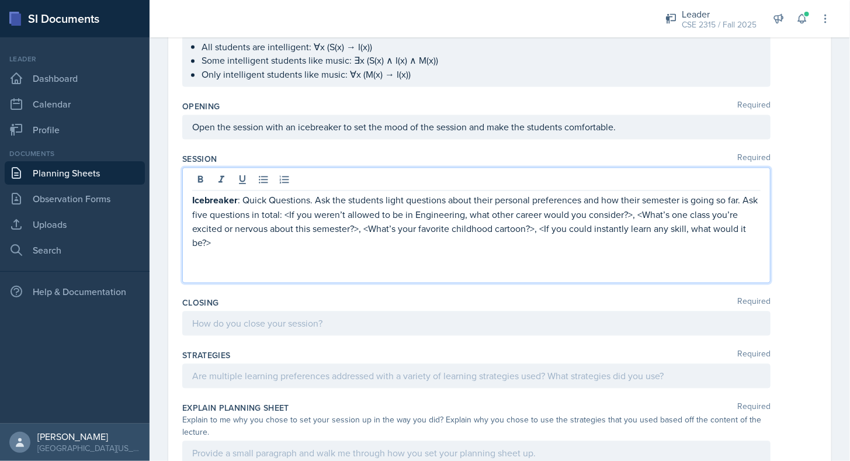
click at [408, 232] on p "Icebreaker : Quick Questions. Ask the students light questions about their pers…" at bounding box center [476, 221] width 569 height 57
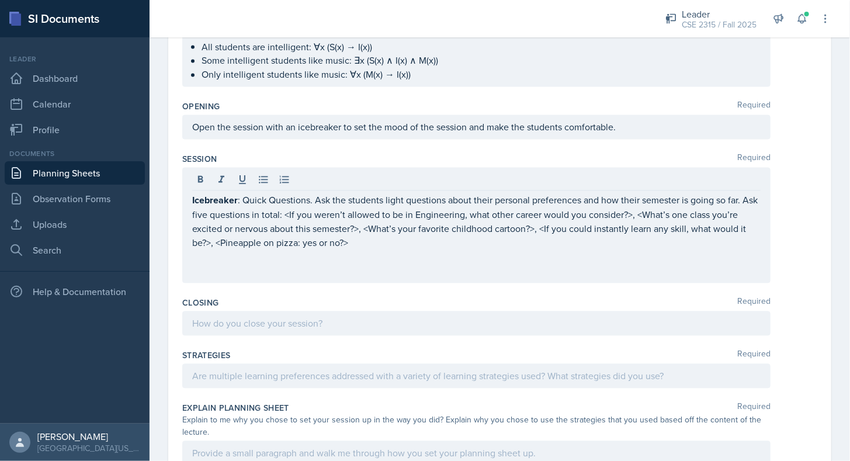
click at [202, 293] on div "Closing Required" at bounding box center [499, 319] width 635 height 53
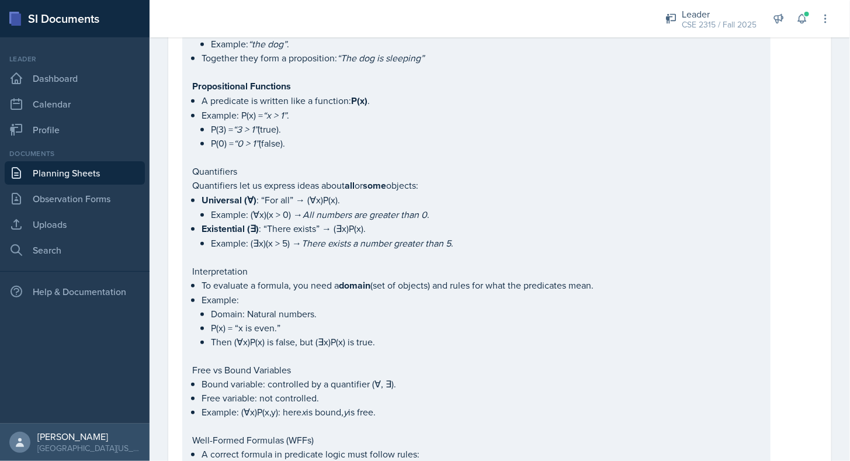
scroll to position [0, 0]
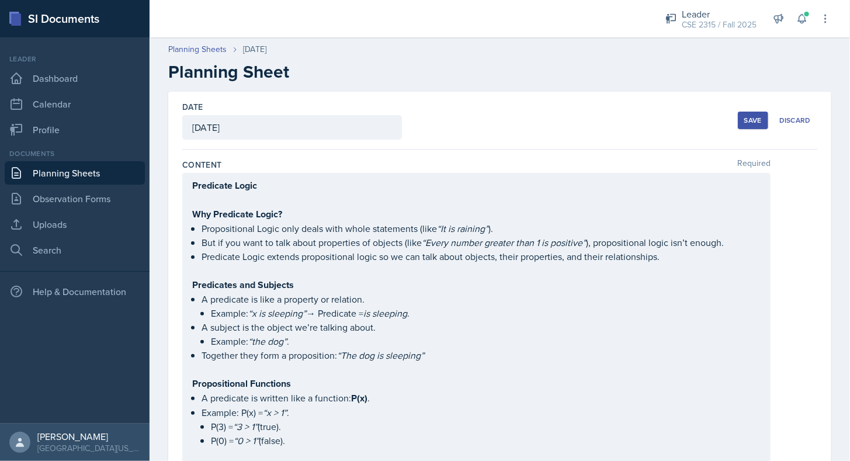
click at [746, 130] on div "Save Discard" at bounding box center [777, 120] width 79 height 27
click at [744, 128] on button "Save" at bounding box center [753, 121] width 30 height 18
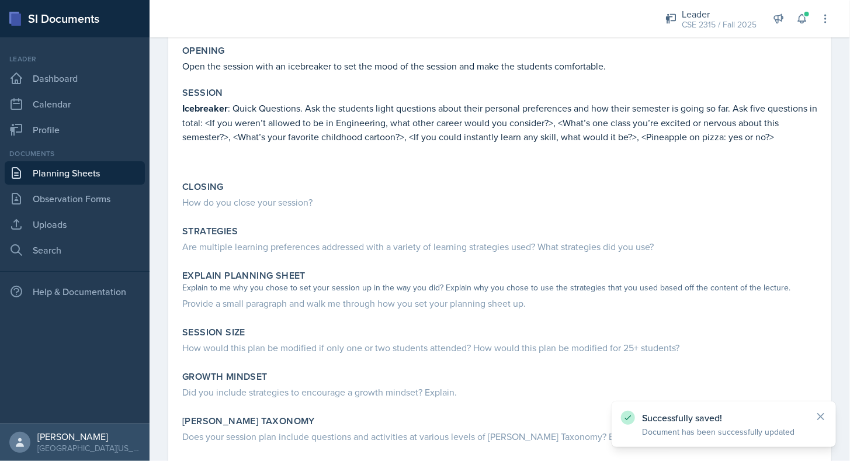
scroll to position [988, 0]
